Goal: Information Seeking & Learning: Learn about a topic

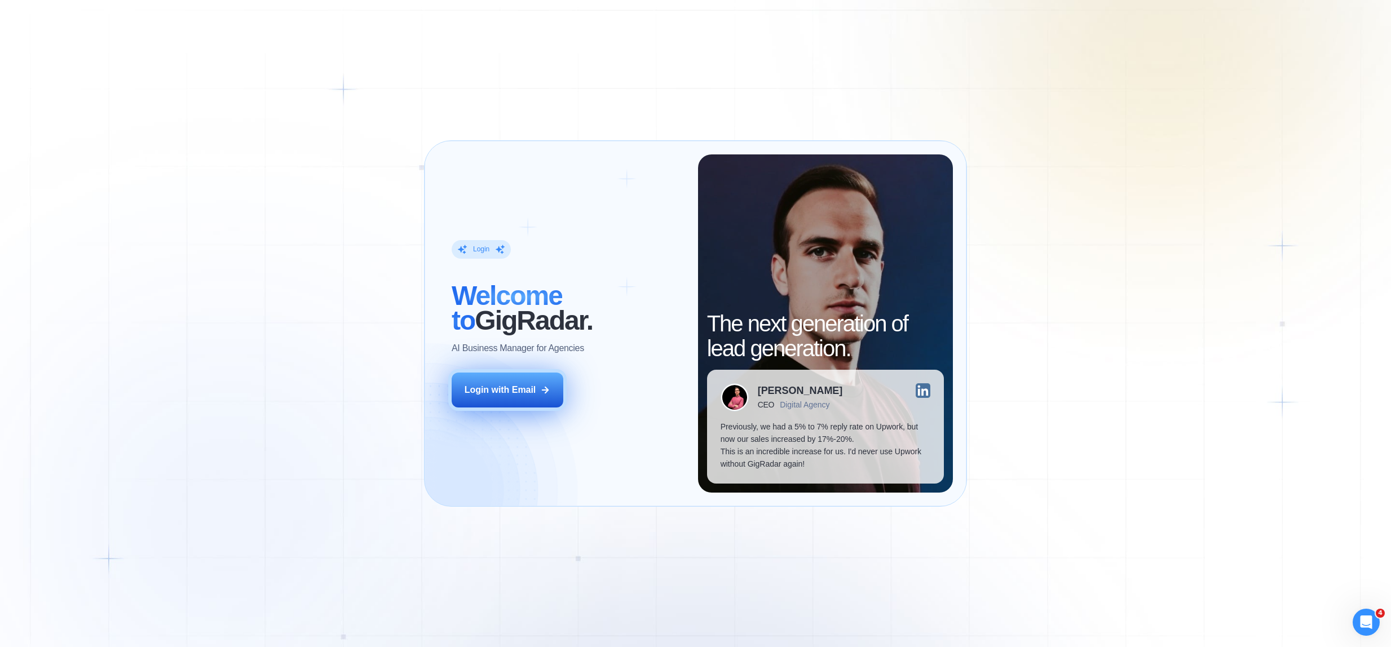
click at [532, 385] on div "Login with Email" at bounding box center [501, 390] width 72 height 12
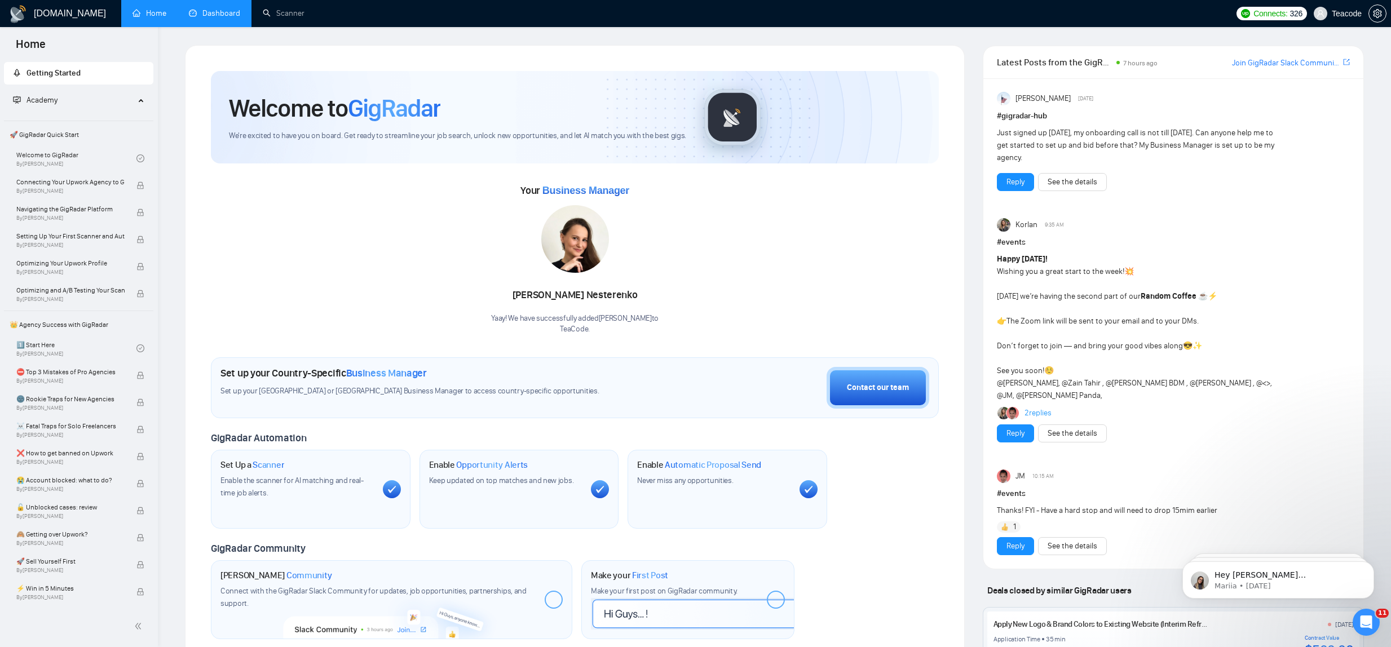
click at [223, 16] on link "Dashboard" at bounding box center [214, 13] width 51 height 10
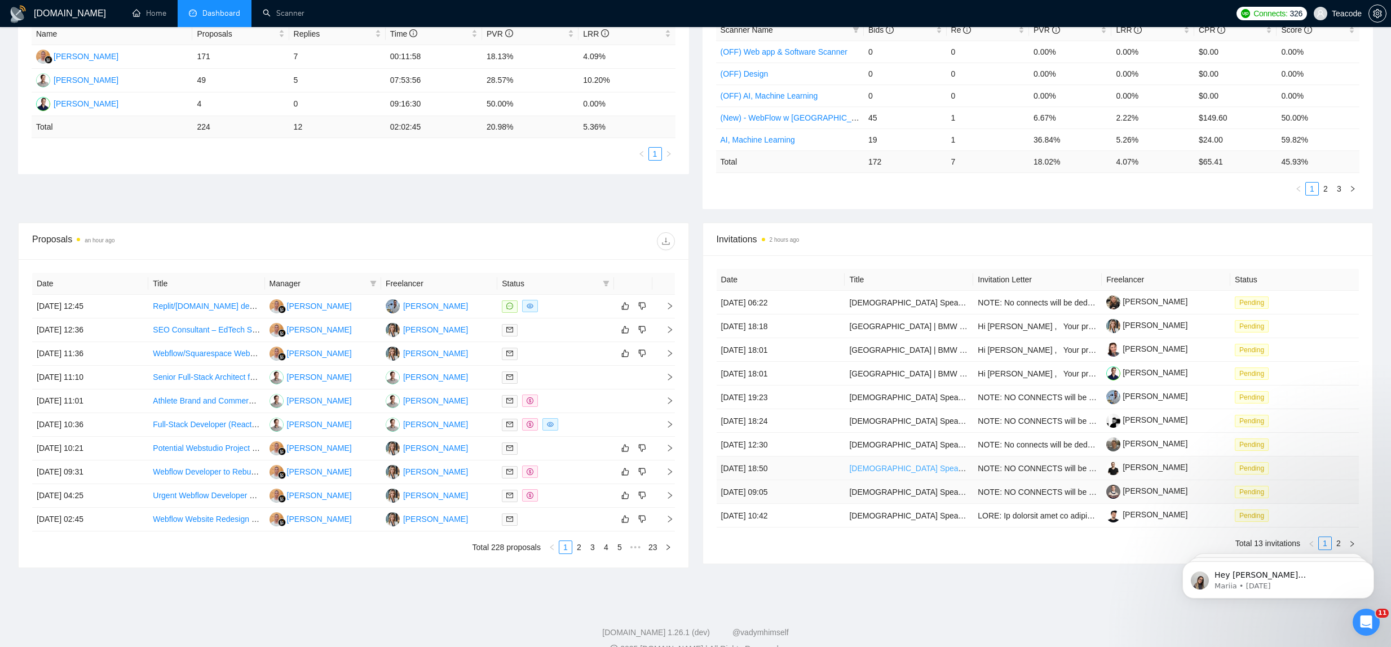
scroll to position [228, 0]
click at [1332, 539] on html "Hey [PERSON_NAME][EMAIL_ADDRESS][DOMAIN_NAME], Looks like your Upwork agency Te…" at bounding box center [1279, 577] width 226 height 79
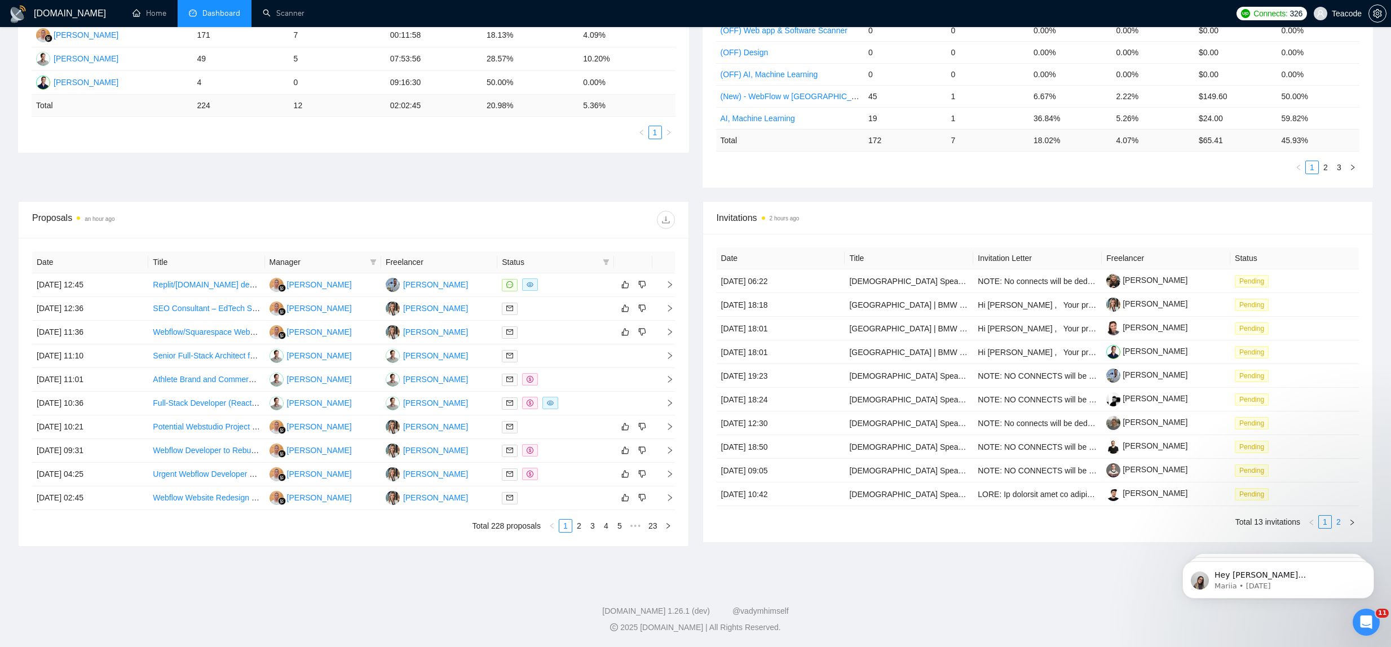
click at [1335, 524] on link "2" at bounding box center [1339, 522] width 12 height 12
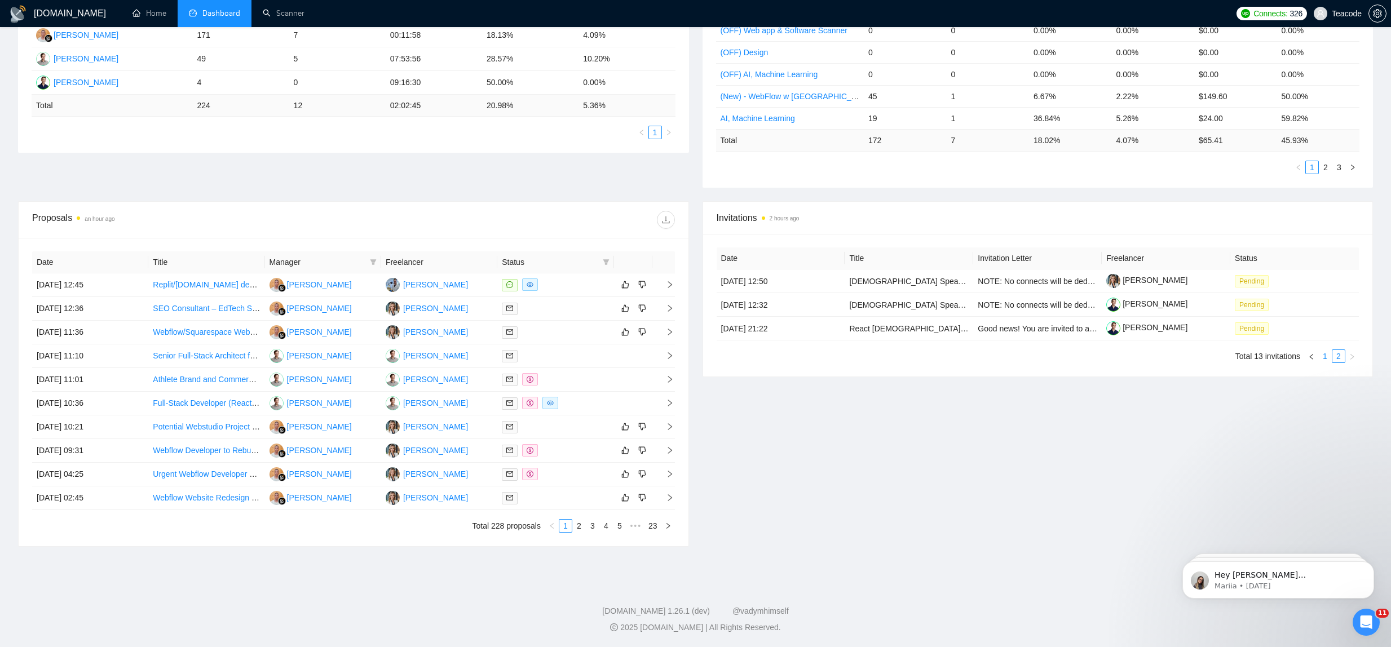
click at [1324, 355] on link "1" at bounding box center [1325, 356] width 12 height 12
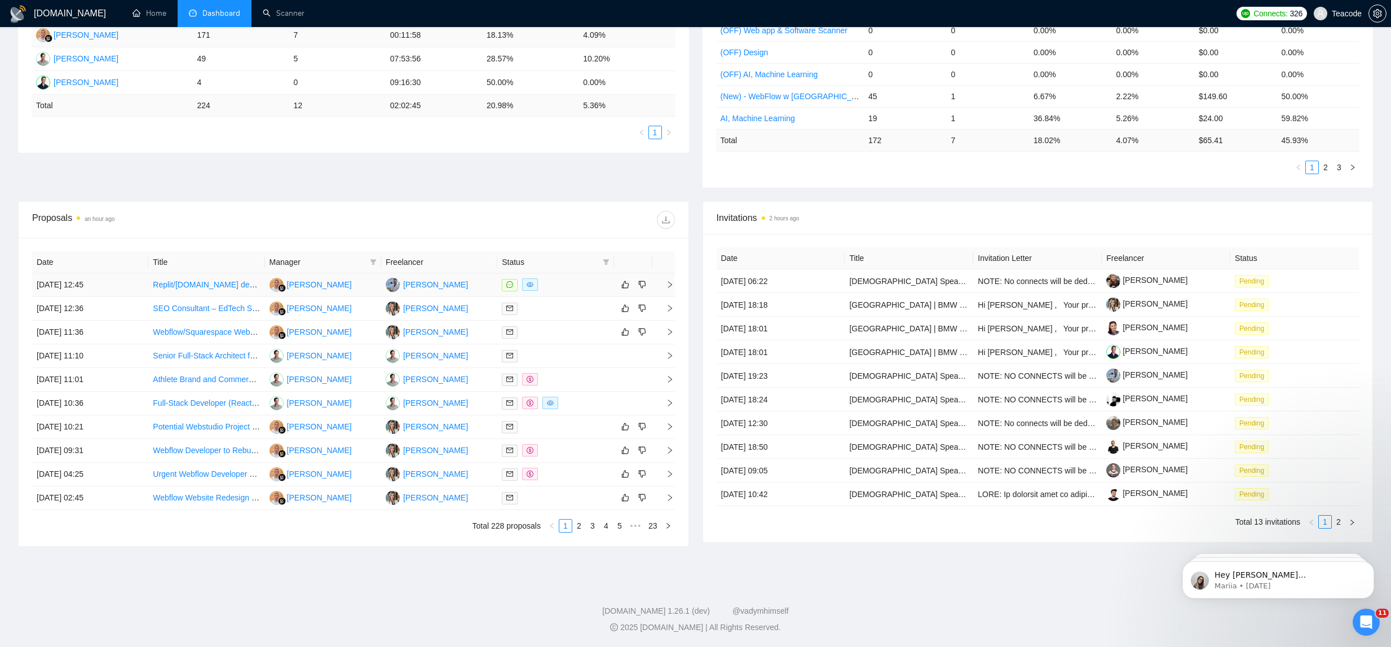
scroll to position [0, 0]
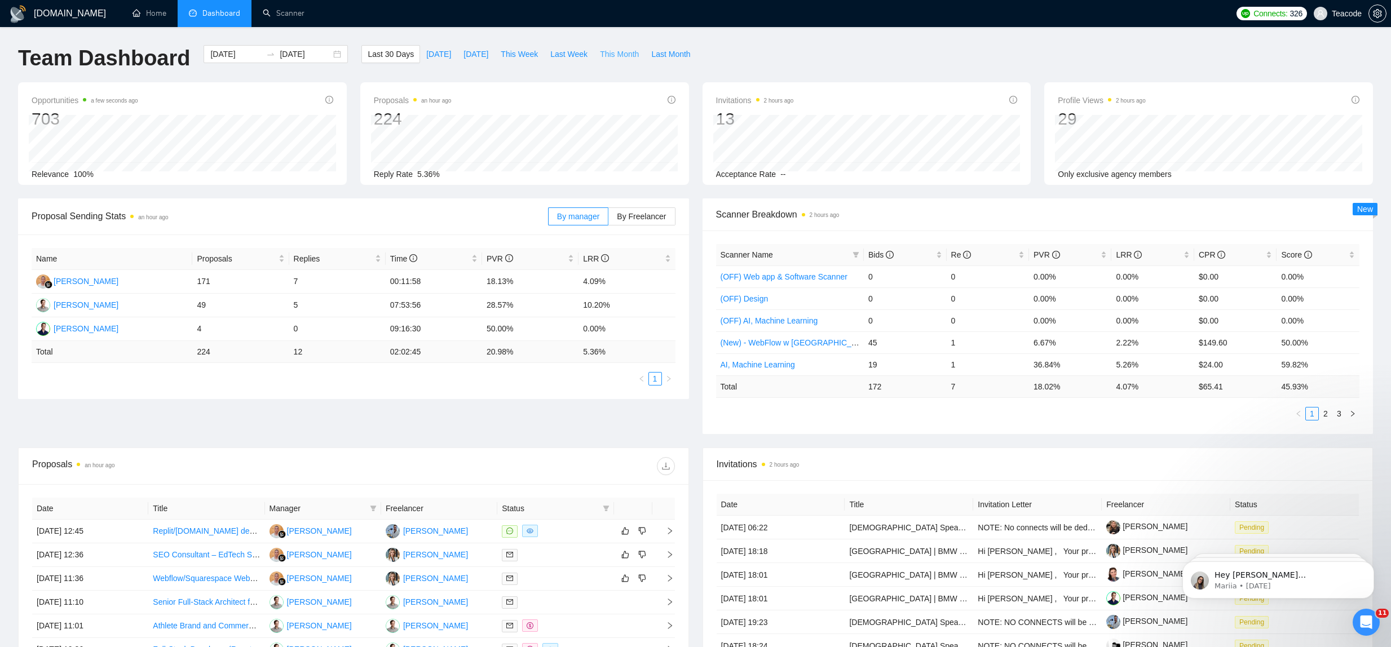
click at [628, 51] on span "This Month" at bounding box center [619, 54] width 39 height 12
type input "[DATE]"
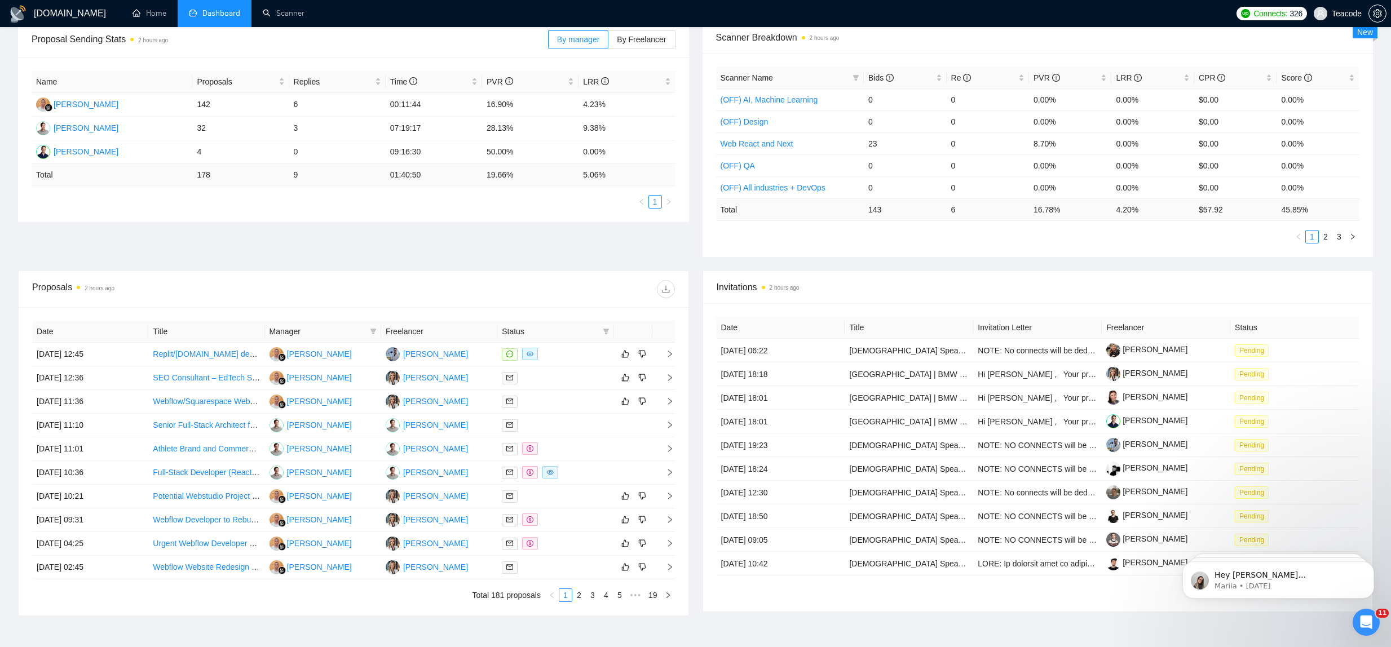
scroll to position [246, 0]
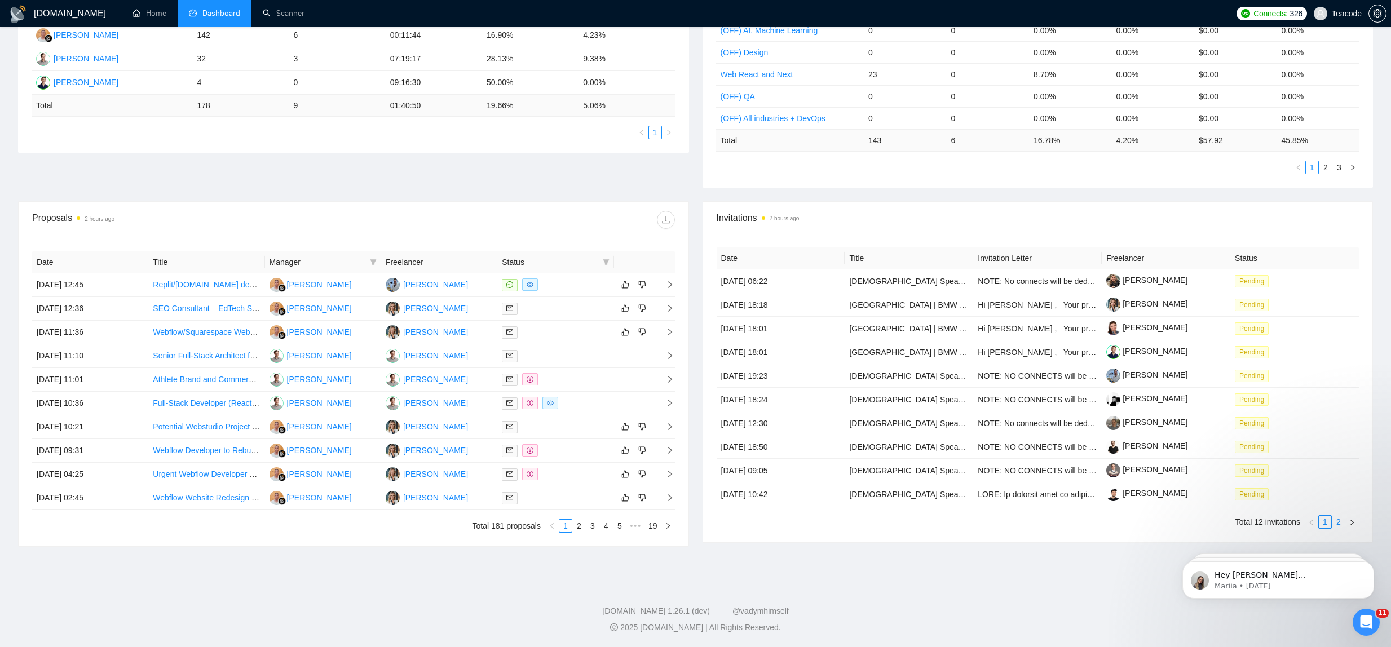
click at [1339, 523] on link "2" at bounding box center [1339, 522] width 12 height 12
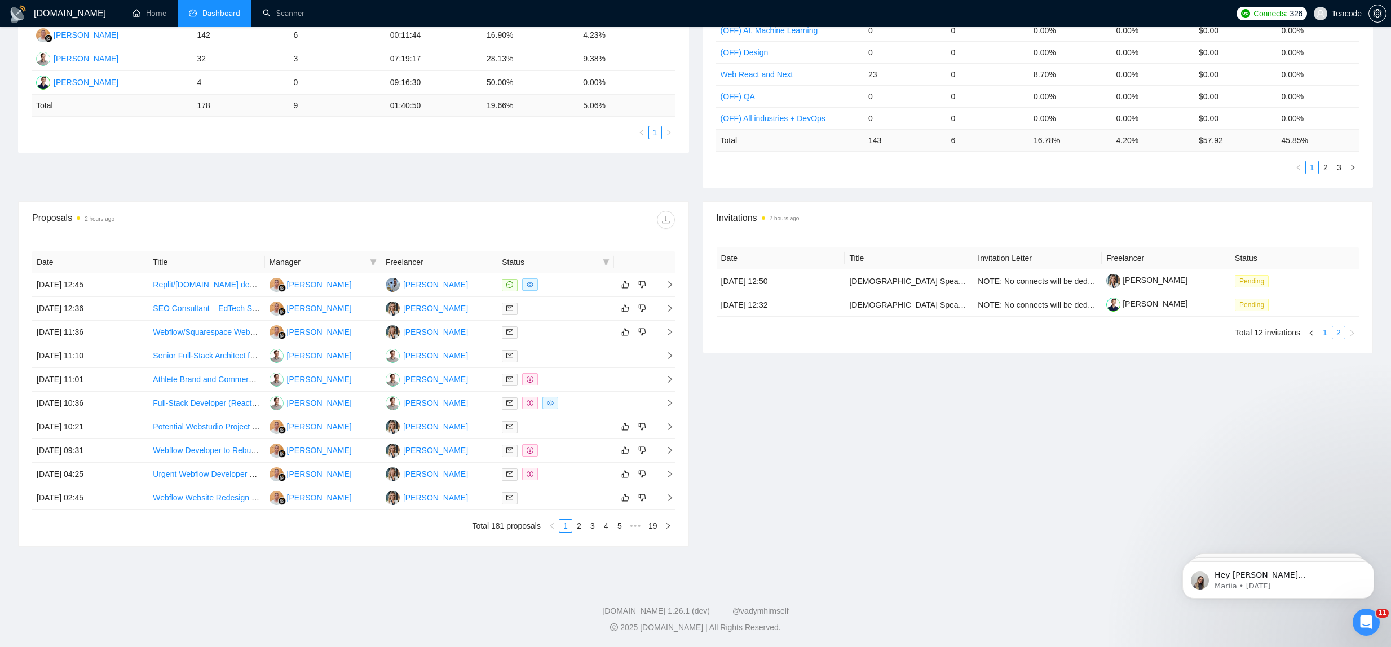
click at [1324, 330] on link "1" at bounding box center [1325, 333] width 12 height 12
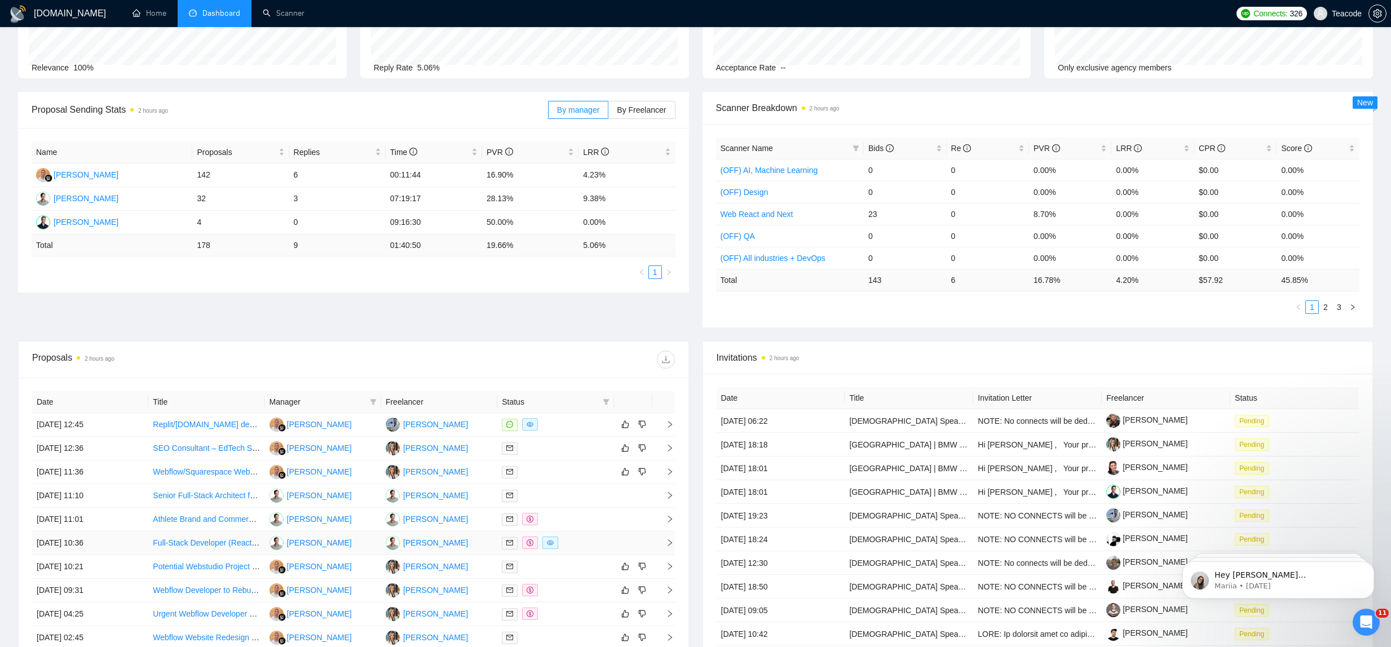
scroll to position [0, 0]
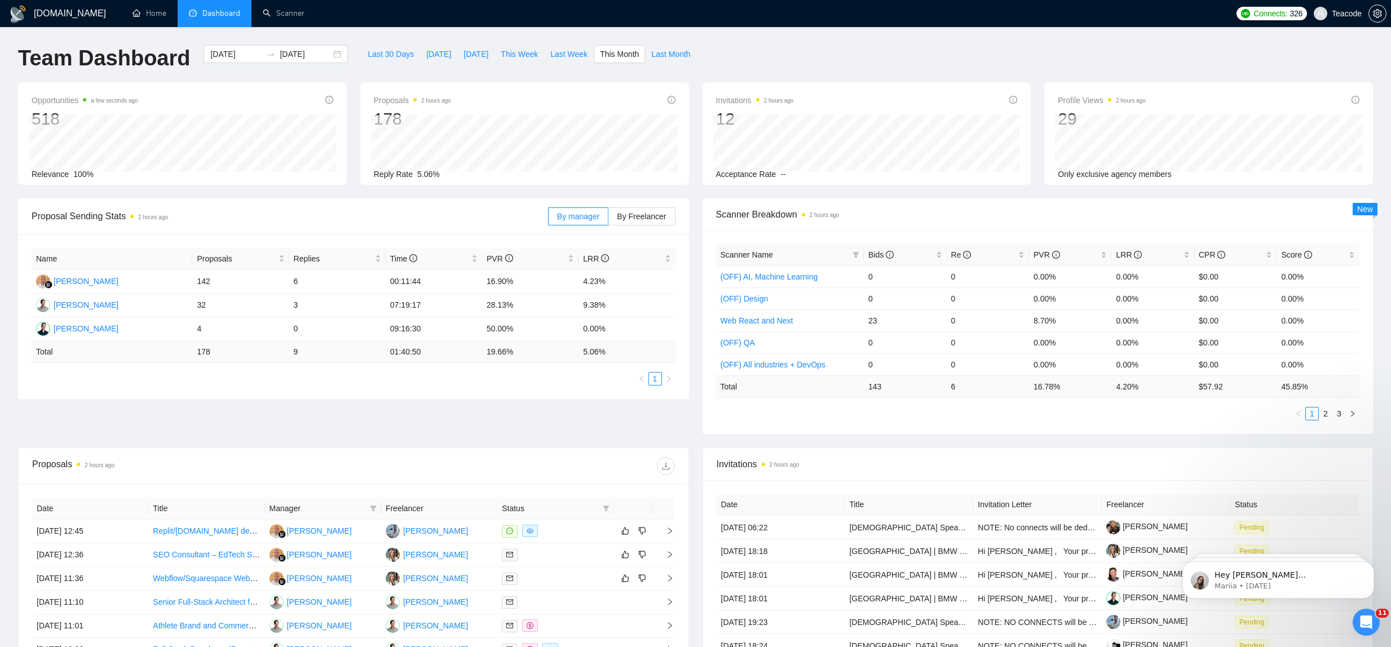
click at [947, 458] on span "Invitations 2 hours ago" at bounding box center [1038, 464] width 643 height 14
drag, startPoint x: 191, startPoint y: 276, endPoint x: 516, endPoint y: 342, distance: 332.0
click at [516, 342] on table "Name Proposals Replies Time PVR LRR Maximus Uspupu 142 6 00:11:44 16.90% 4.23% …" at bounding box center [354, 305] width 644 height 115
click at [658, 217] on span "By Freelancer" at bounding box center [641, 216] width 49 height 9
click at [609, 219] on input "By Freelancer" at bounding box center [609, 219] width 0 height 0
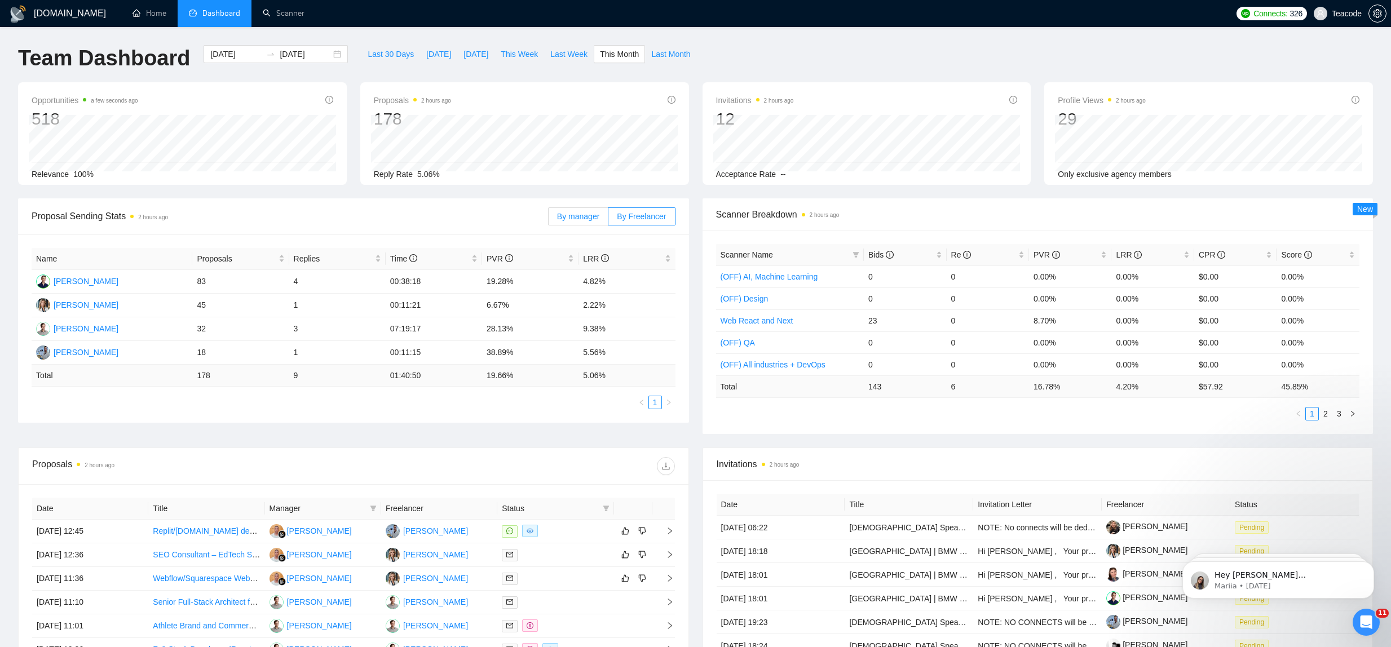
click at [568, 212] on span "By manager" at bounding box center [578, 216] width 42 height 9
click at [549, 219] on input "By manager" at bounding box center [549, 219] width 0 height 0
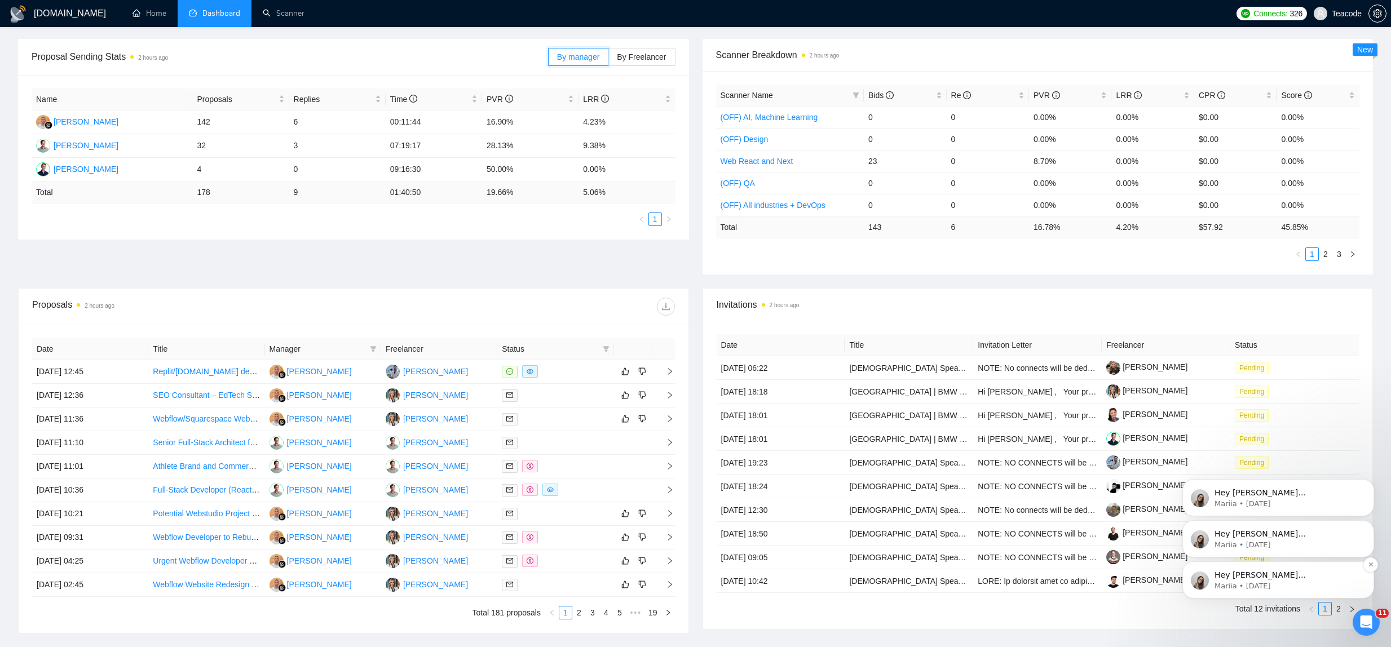
scroll to position [246, 0]
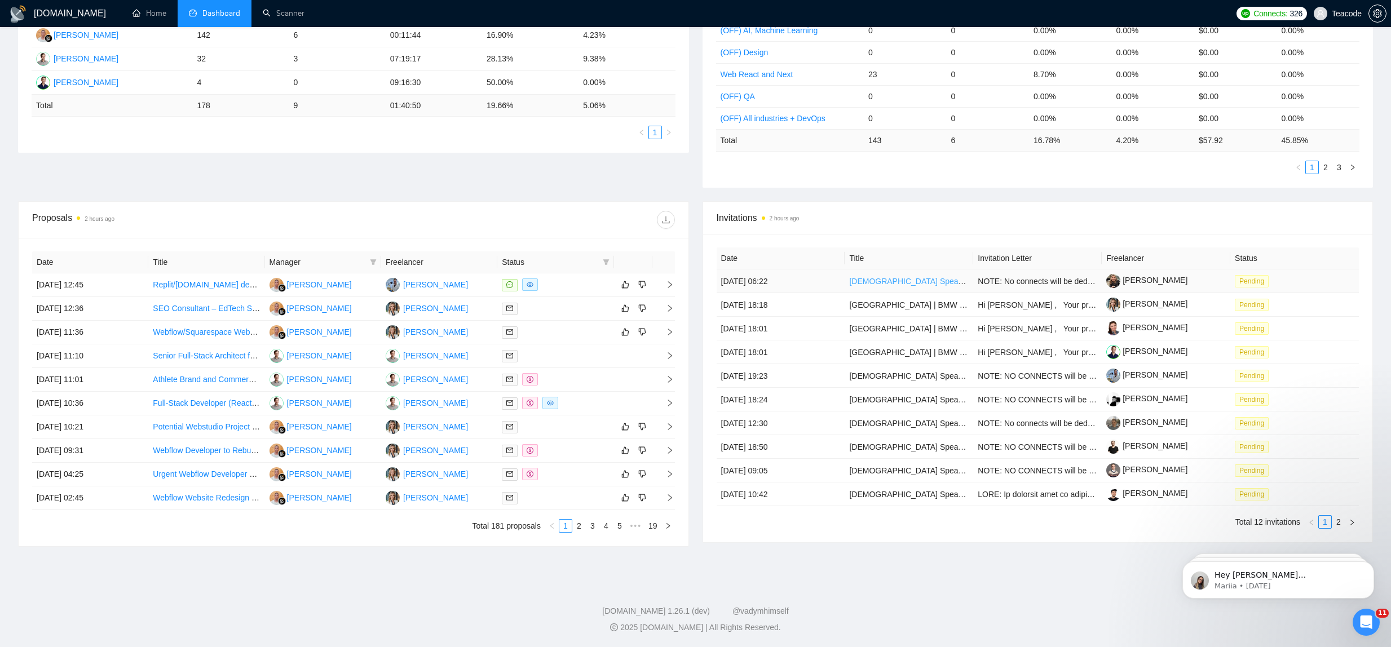
click at [877, 277] on link "[DEMOGRAPHIC_DATA] Speakers of Polish – Talent Bench for Future Managed Service…" at bounding box center [1040, 281] width 383 height 9
